Goal: Task Accomplishment & Management: Manage account settings

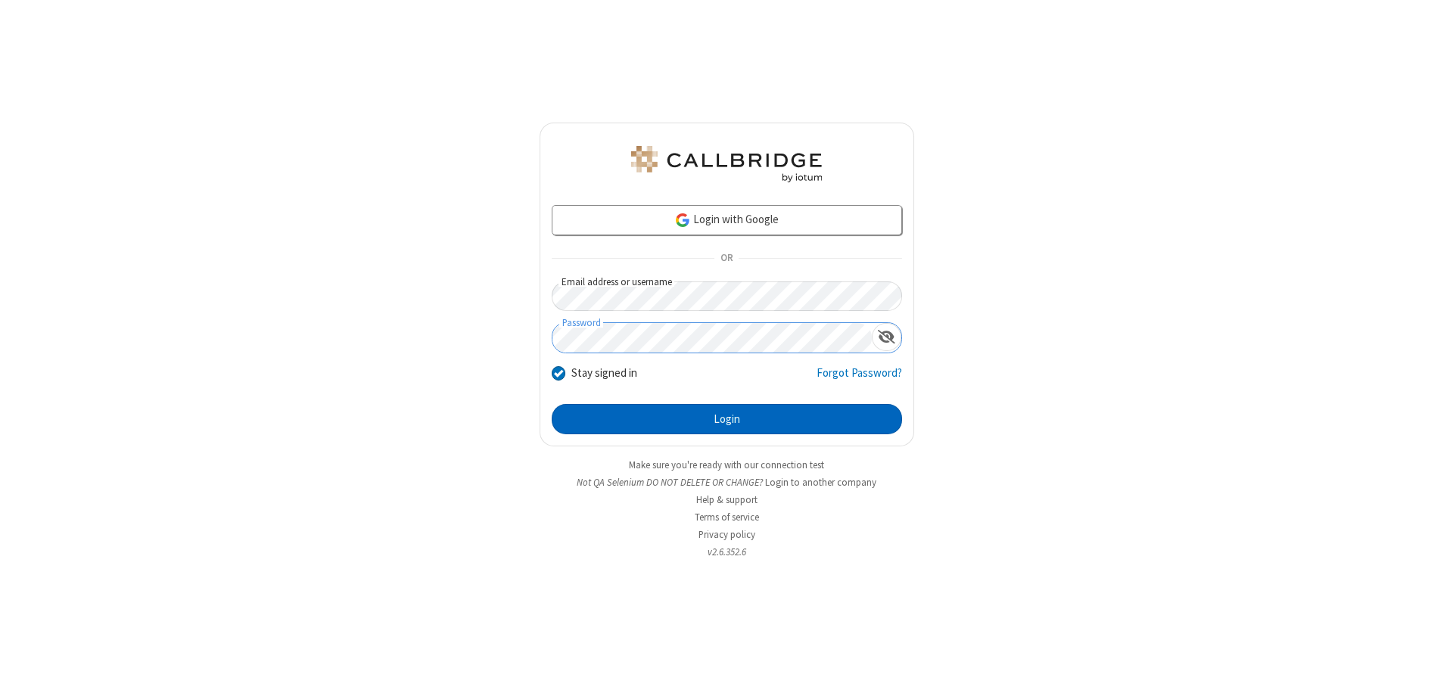
click at [726, 419] on button "Login" at bounding box center [727, 419] width 350 height 30
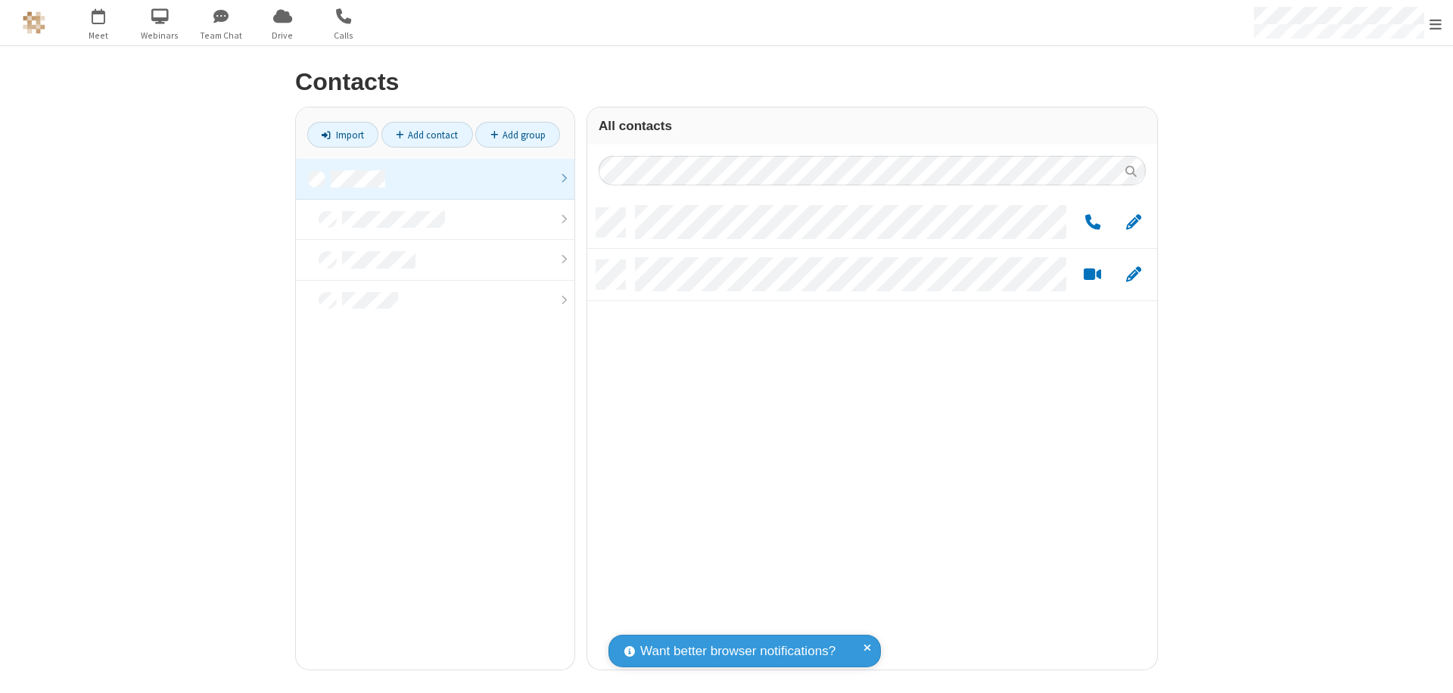
click at [435, 179] on link at bounding box center [435, 179] width 278 height 41
click at [1133, 222] on span "Edit" at bounding box center [1133, 222] width 15 height 19
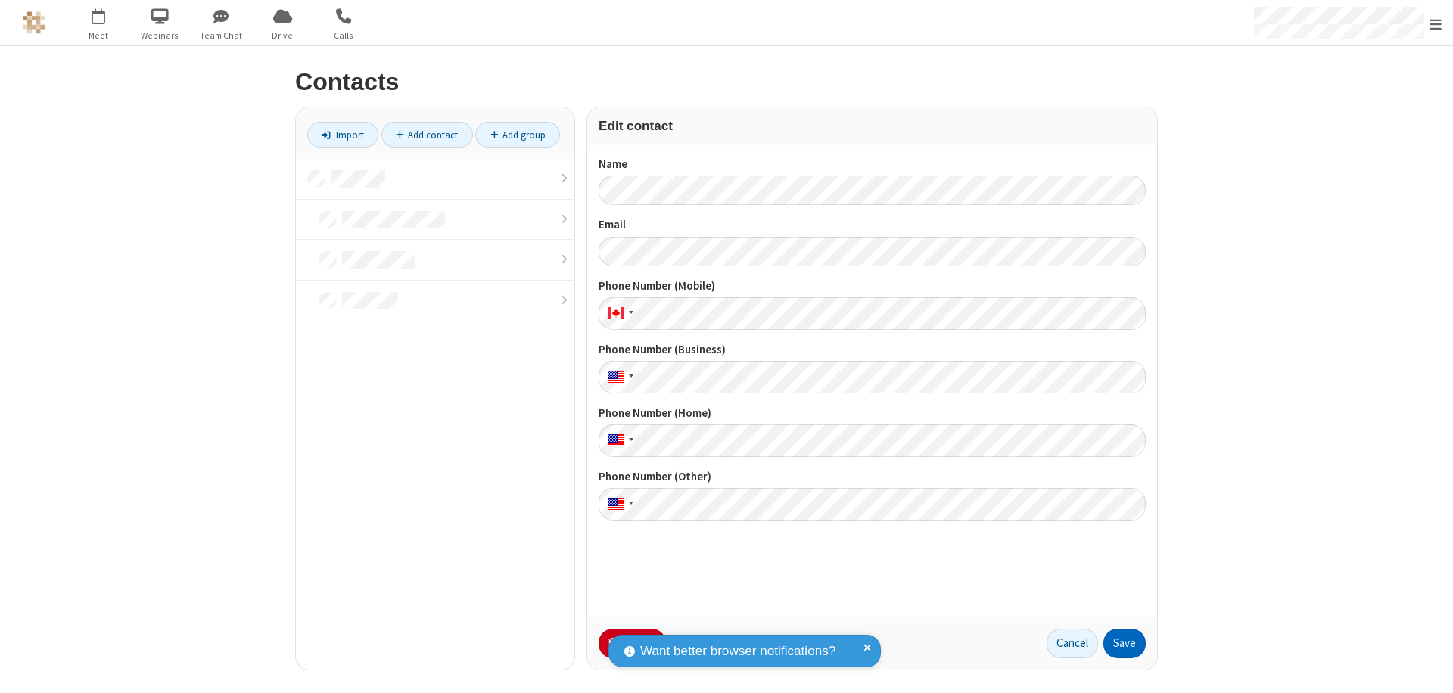
click at [1124, 643] on button "Save" at bounding box center [1124, 644] width 42 height 30
